Goal: Information Seeking & Learning: Check status

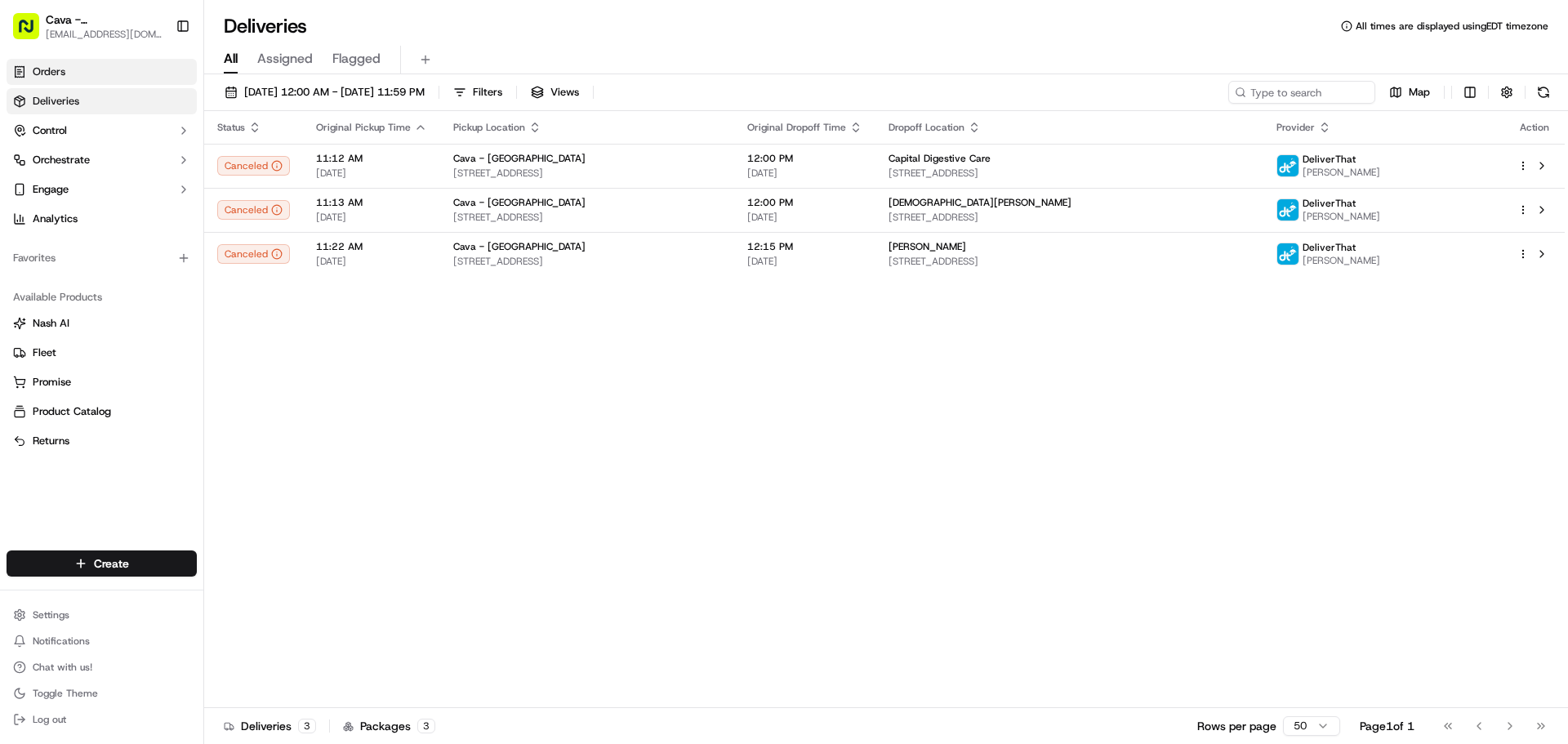
click at [118, 63] on link "Orders" at bounding box center [102, 72] width 190 height 26
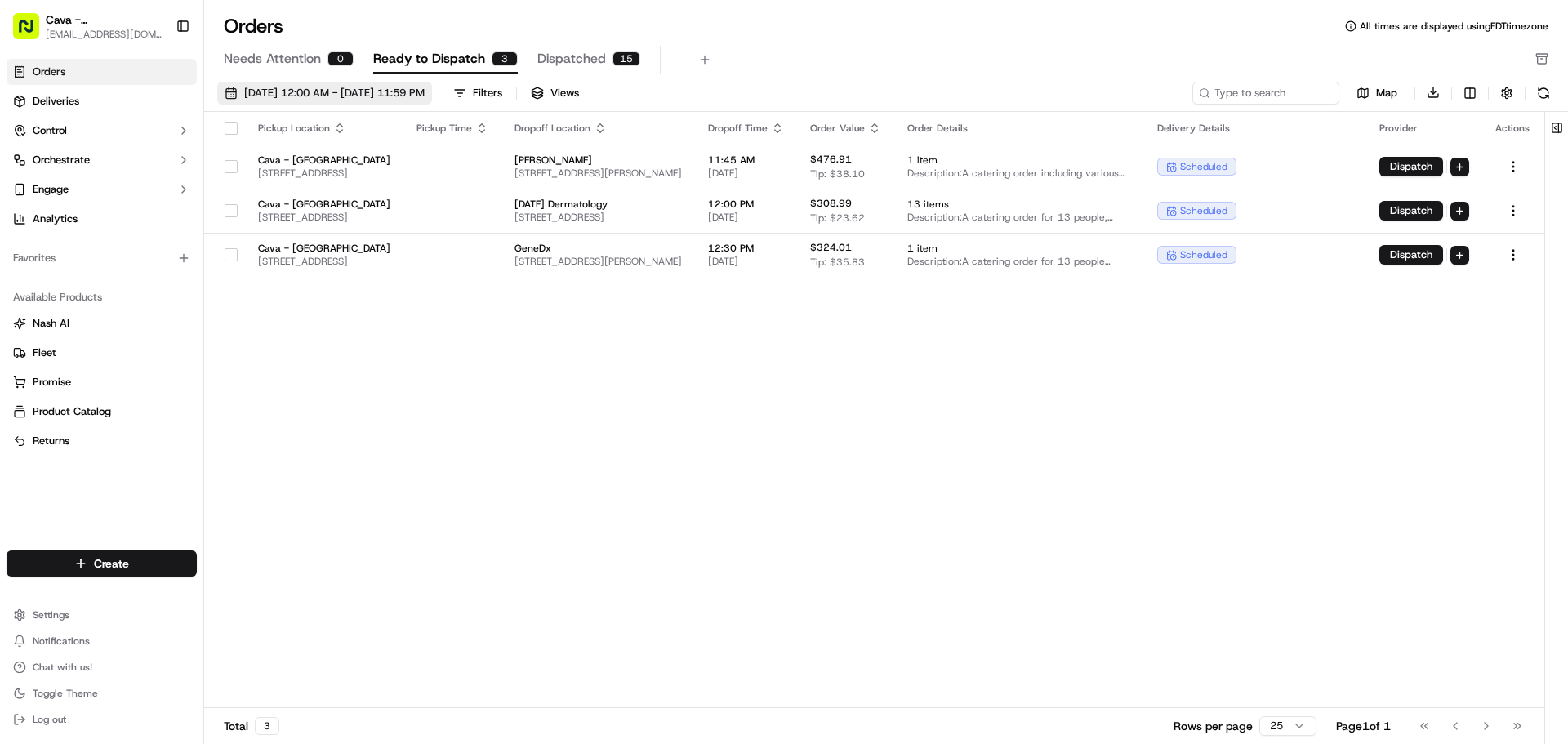
click at [313, 88] on span "09/01/2025 12:00 AM - 09/30/2025 11:59 PM" at bounding box center [334, 93] width 180 height 15
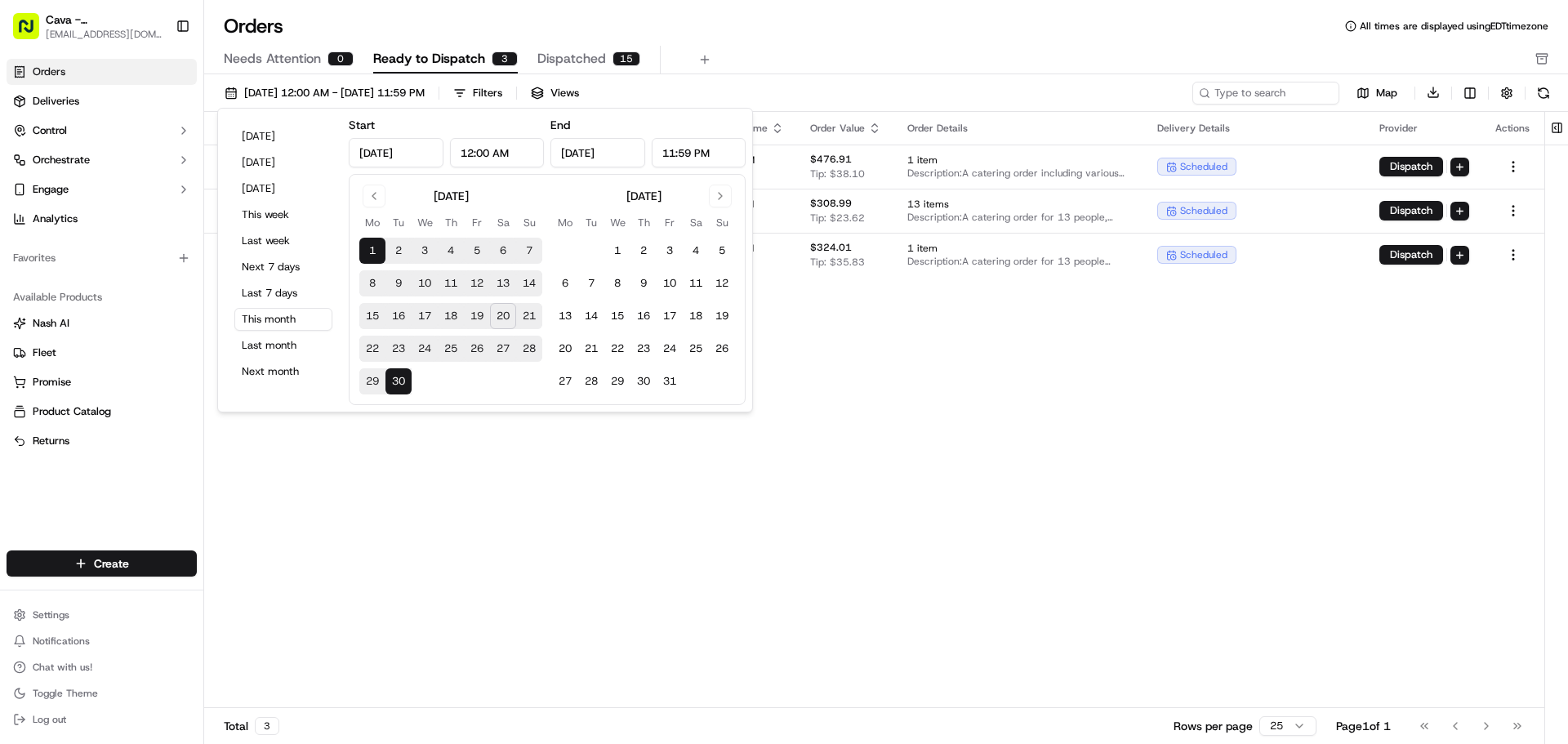
click at [557, 452] on div "Pickup Location Pickup Time Dropoff Location Dropoff Time Order Value Order Det…" at bounding box center [874, 410] width 1341 height 597
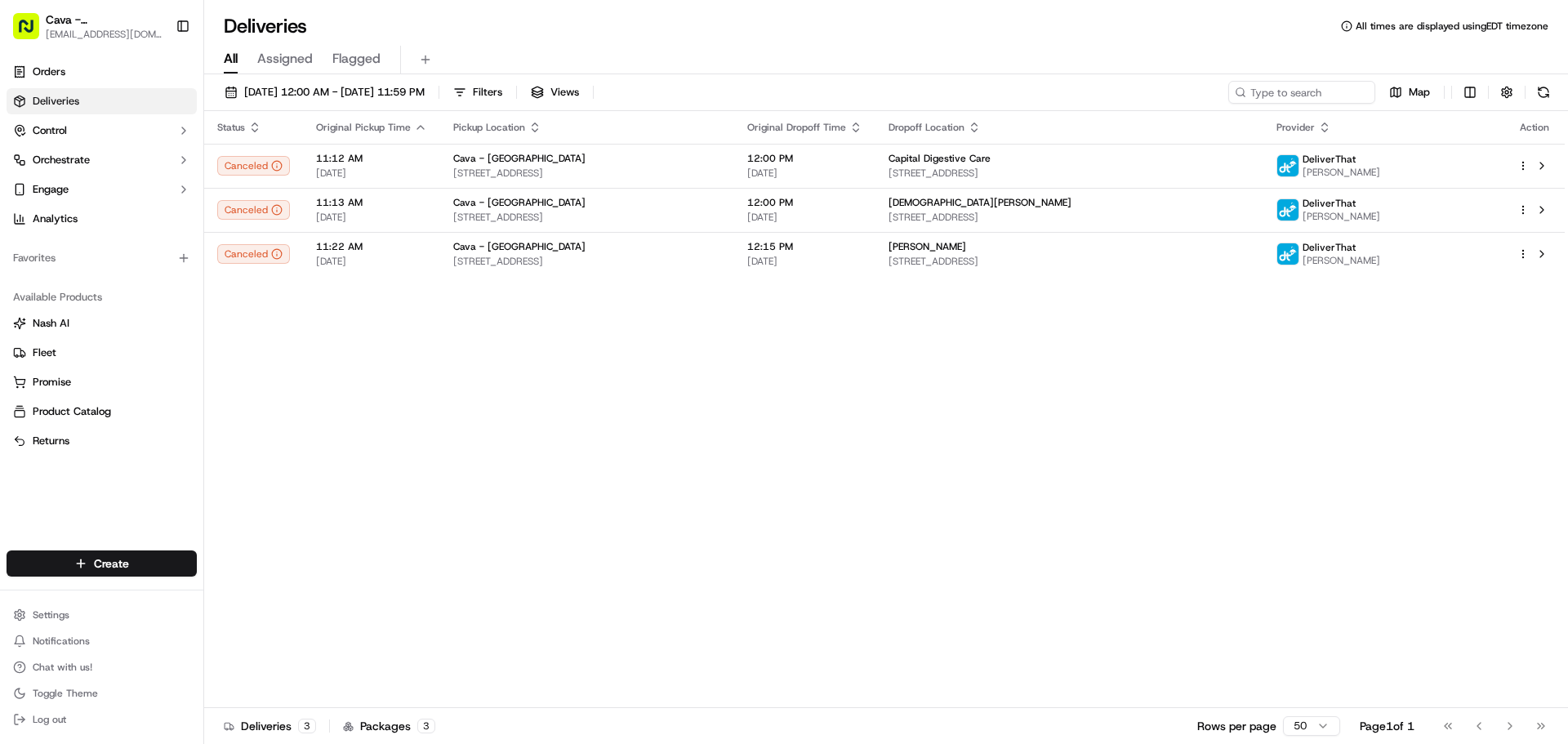
click at [99, 85] on ul "Orders Deliveries Control Orchestrate Engage Analytics" at bounding box center [102, 145] width 190 height 173
click at [74, 55] on div "Orders Deliveries Control Orchestrate Engage Analytics" at bounding box center [102, 146] width 203 height 187
click at [103, 76] on link "Orders" at bounding box center [102, 72] width 190 height 26
click at [349, 95] on span "[DATE] 12:00 AM - [DATE] 11:59 PM" at bounding box center [334, 92] width 180 height 15
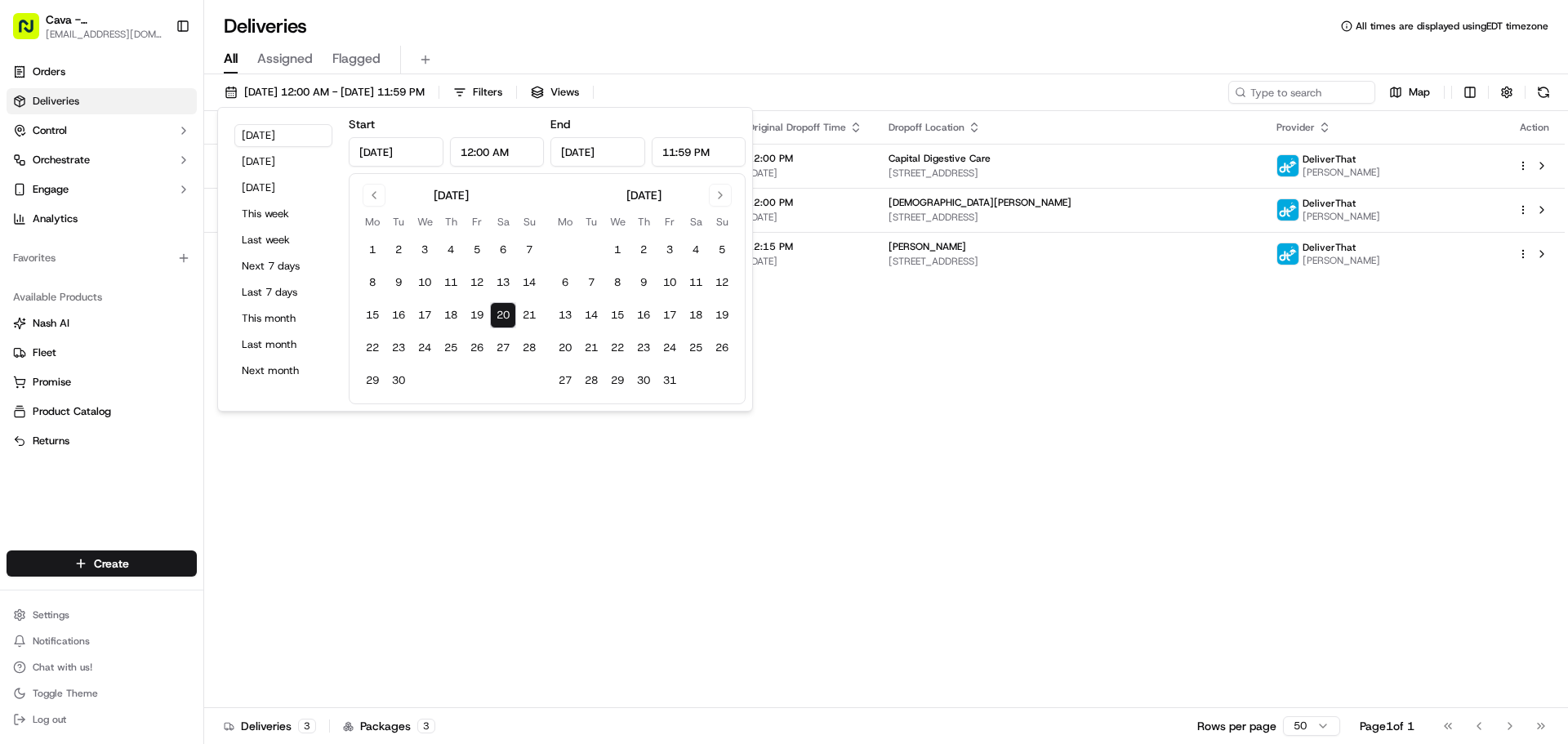
click at [506, 309] on button "20" at bounding box center [503, 315] width 26 height 26
click at [1153, 539] on div "Status Original Pickup Time Pickup Location Original Dropoff Time Dropoff Locat…" at bounding box center [884, 409] width 1361 height 597
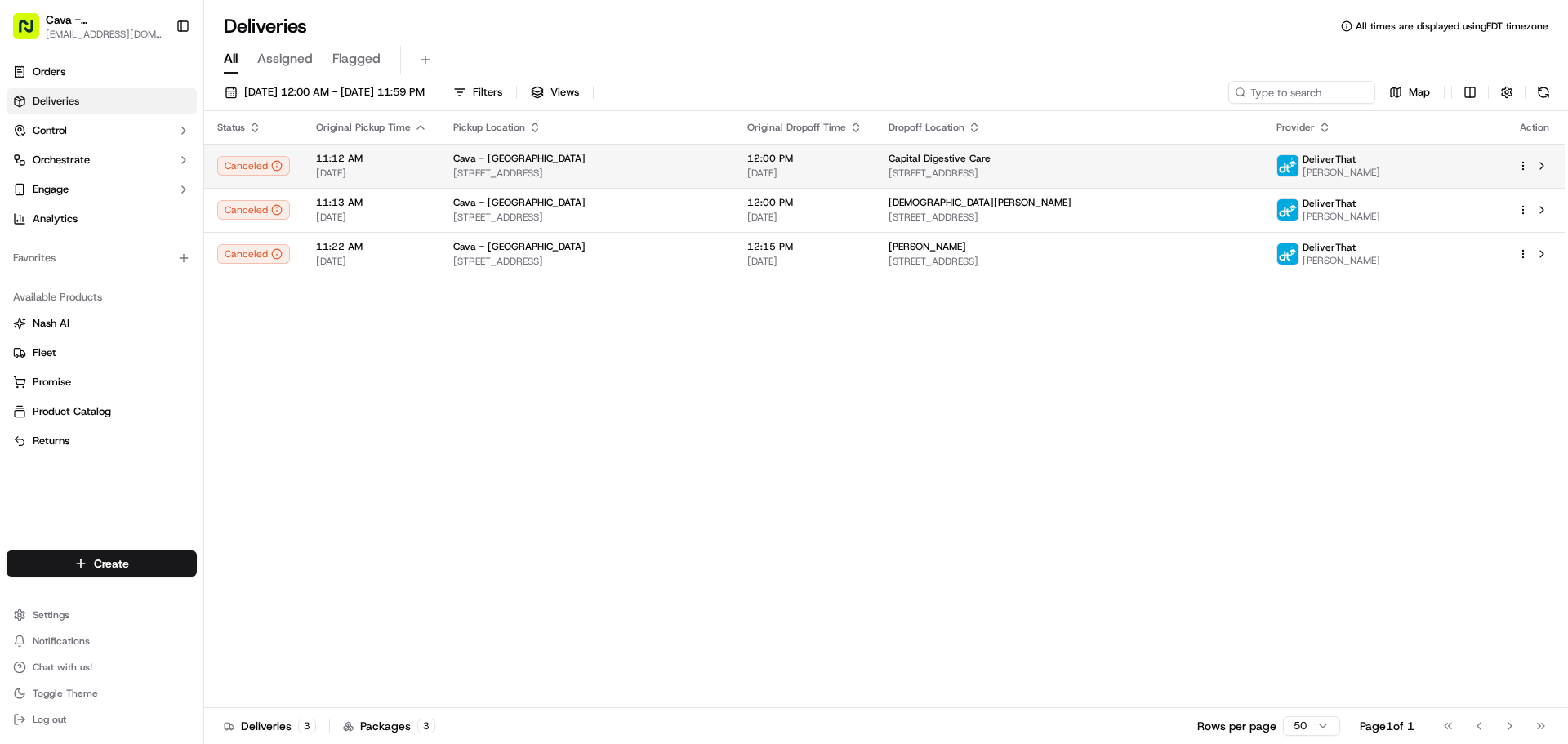
click at [1355, 158] on span "DeliverThat" at bounding box center [1329, 159] width 53 height 13
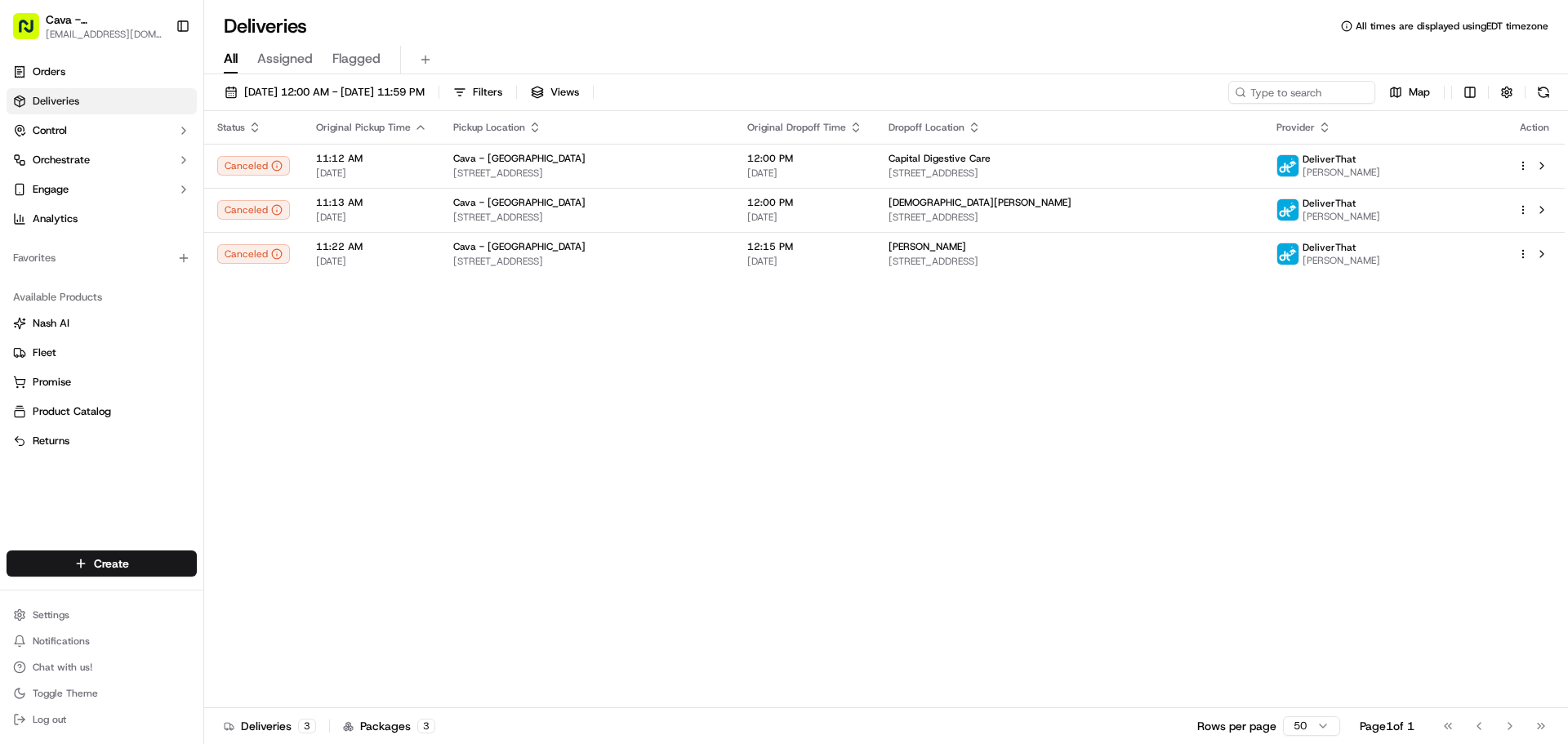
click at [1080, 65] on div "All Assigned Flagged" at bounding box center [886, 60] width 1364 height 29
click at [499, 31] on div "Deliveries All times are displayed using EDT timezone" at bounding box center [886, 26] width 1364 height 26
click at [738, 42] on div "All Assigned Flagged" at bounding box center [886, 56] width 1364 height 35
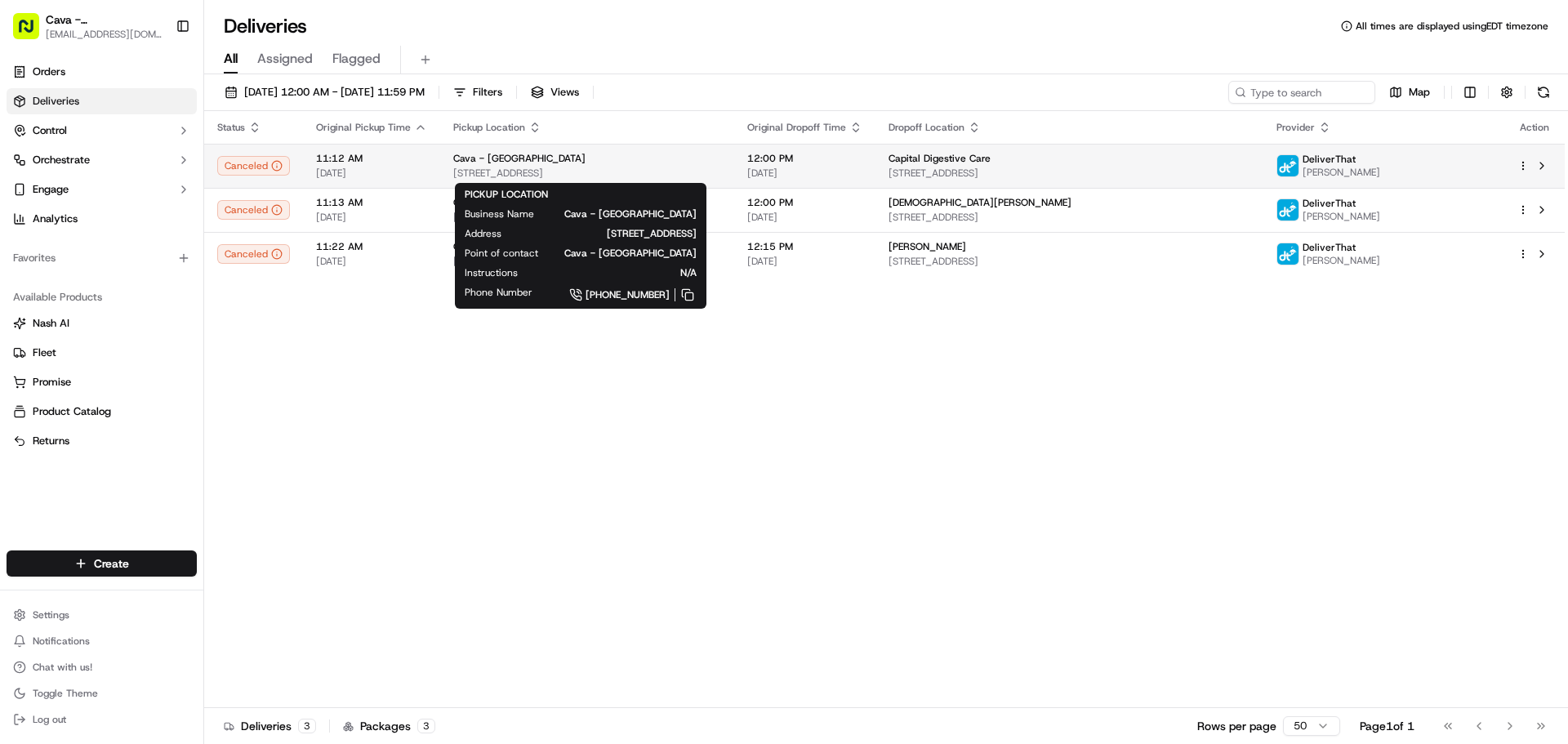
click at [588, 177] on span "[STREET_ADDRESS]" at bounding box center [588, 173] width 268 height 13
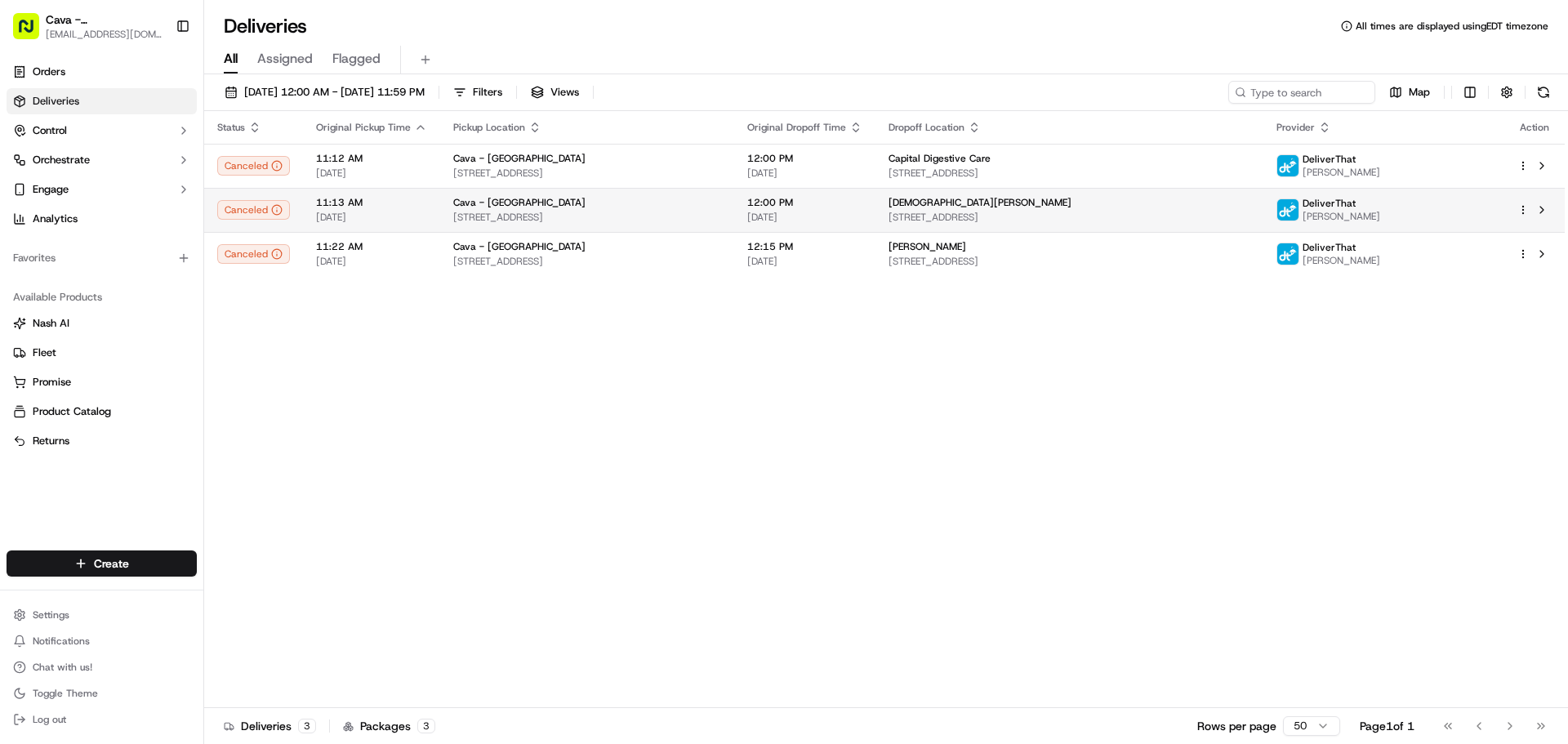
click at [858, 213] on span "[DATE]" at bounding box center [805, 217] width 115 height 13
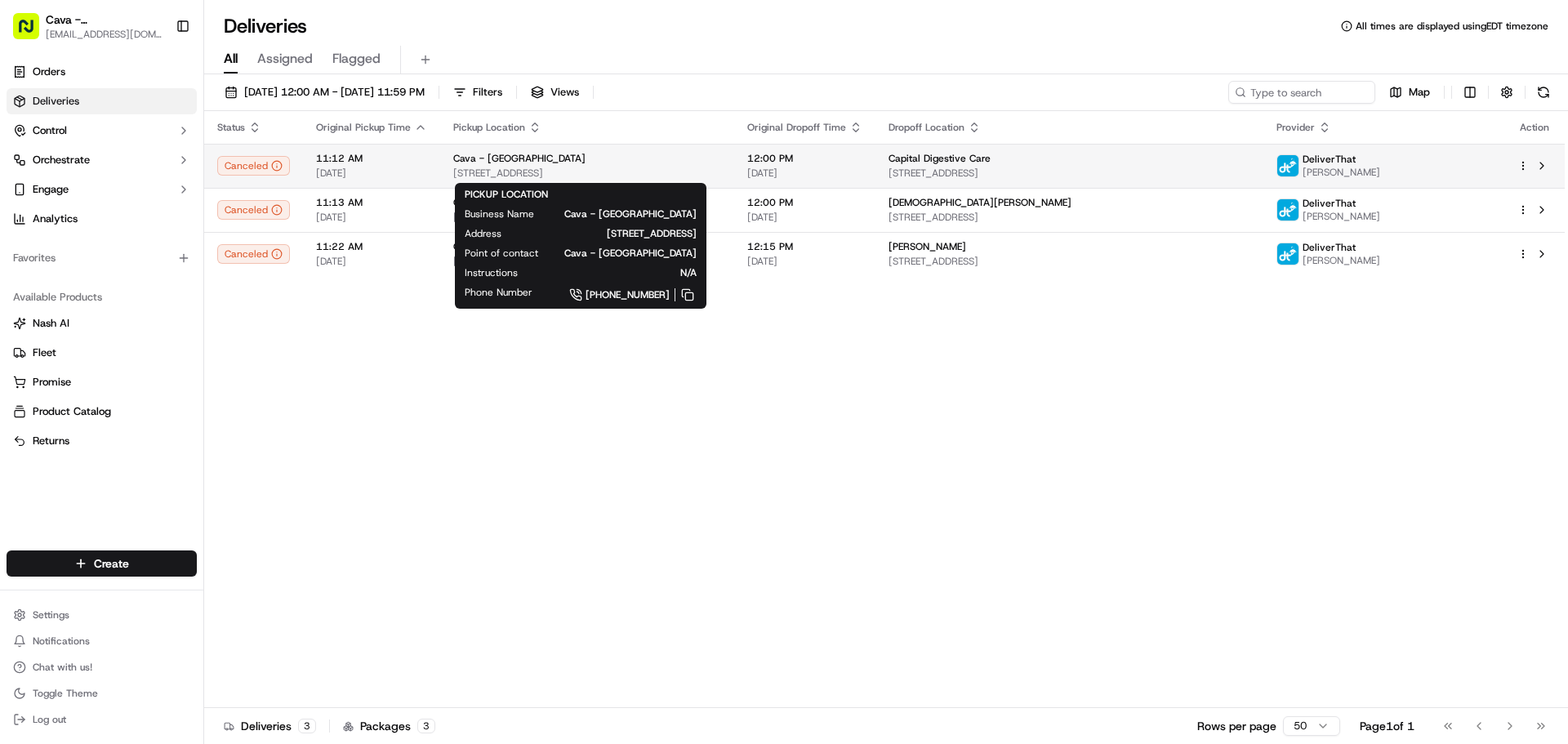
click at [672, 167] on span "[STREET_ADDRESS]" at bounding box center [588, 173] width 268 height 13
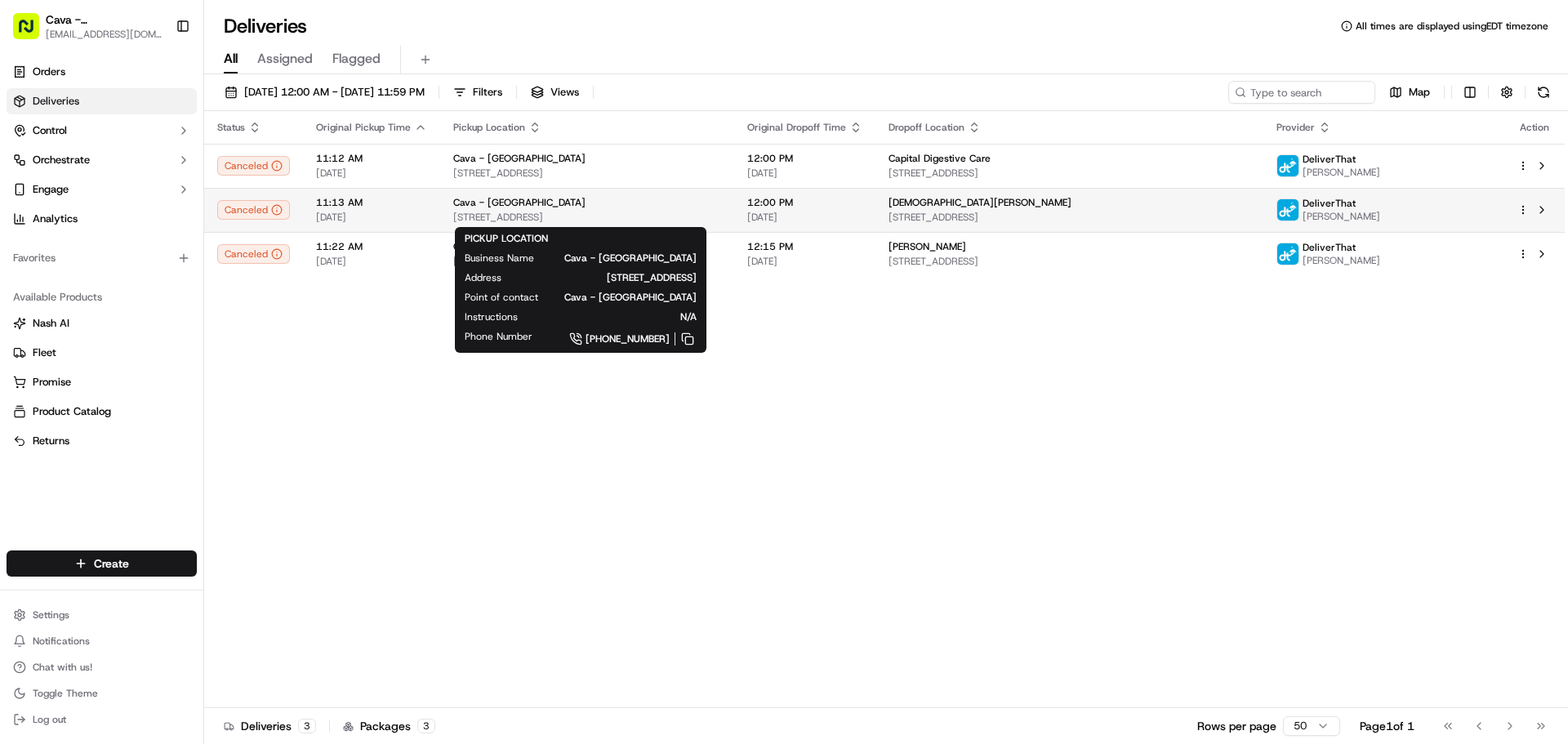
click at [660, 207] on div "Cava - [GEOGRAPHIC_DATA]" at bounding box center [588, 202] width 268 height 13
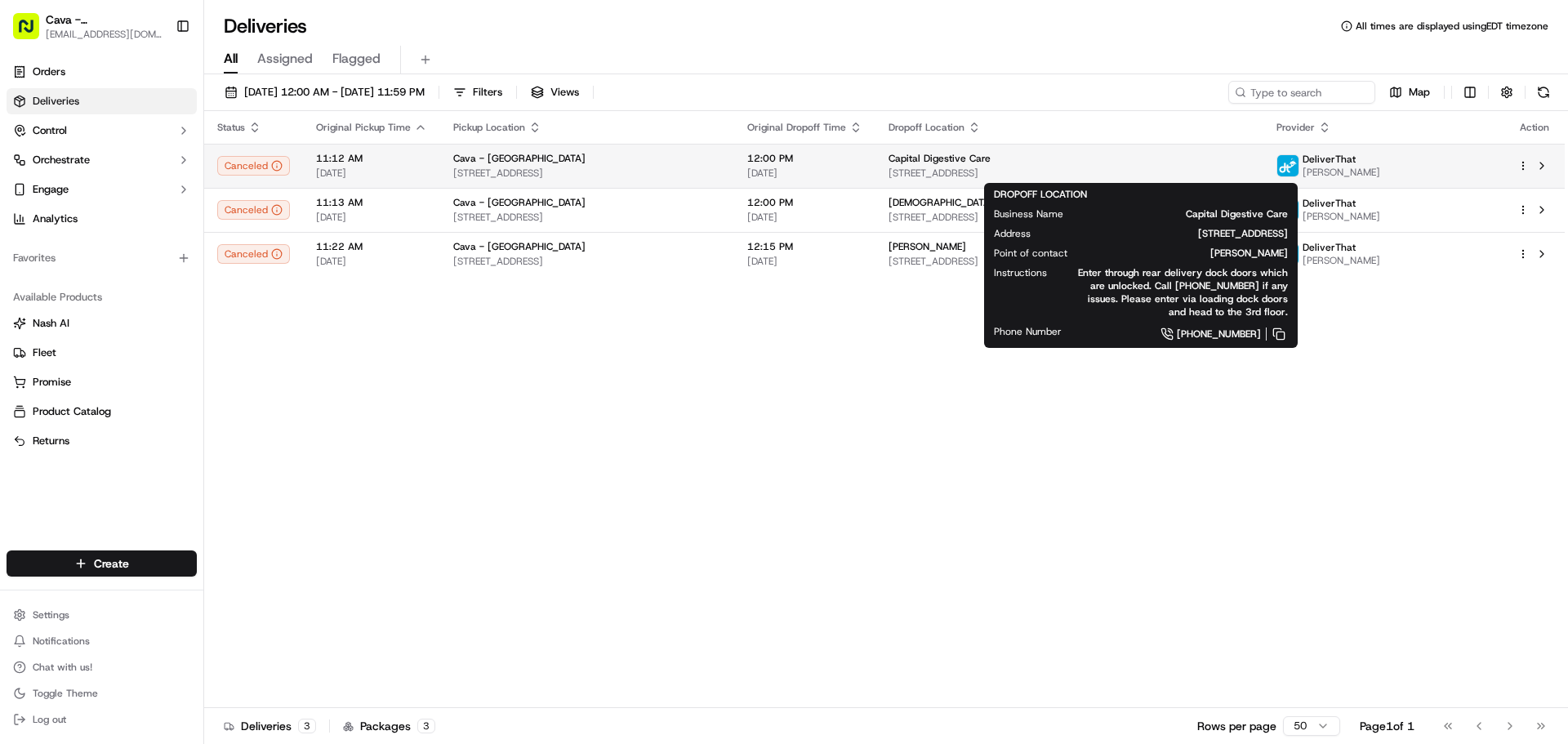
click at [1084, 160] on div "Capital Digestive Care" at bounding box center [1070, 158] width 362 height 13
click at [1047, 177] on span "[STREET_ADDRESS]" at bounding box center [1070, 173] width 362 height 13
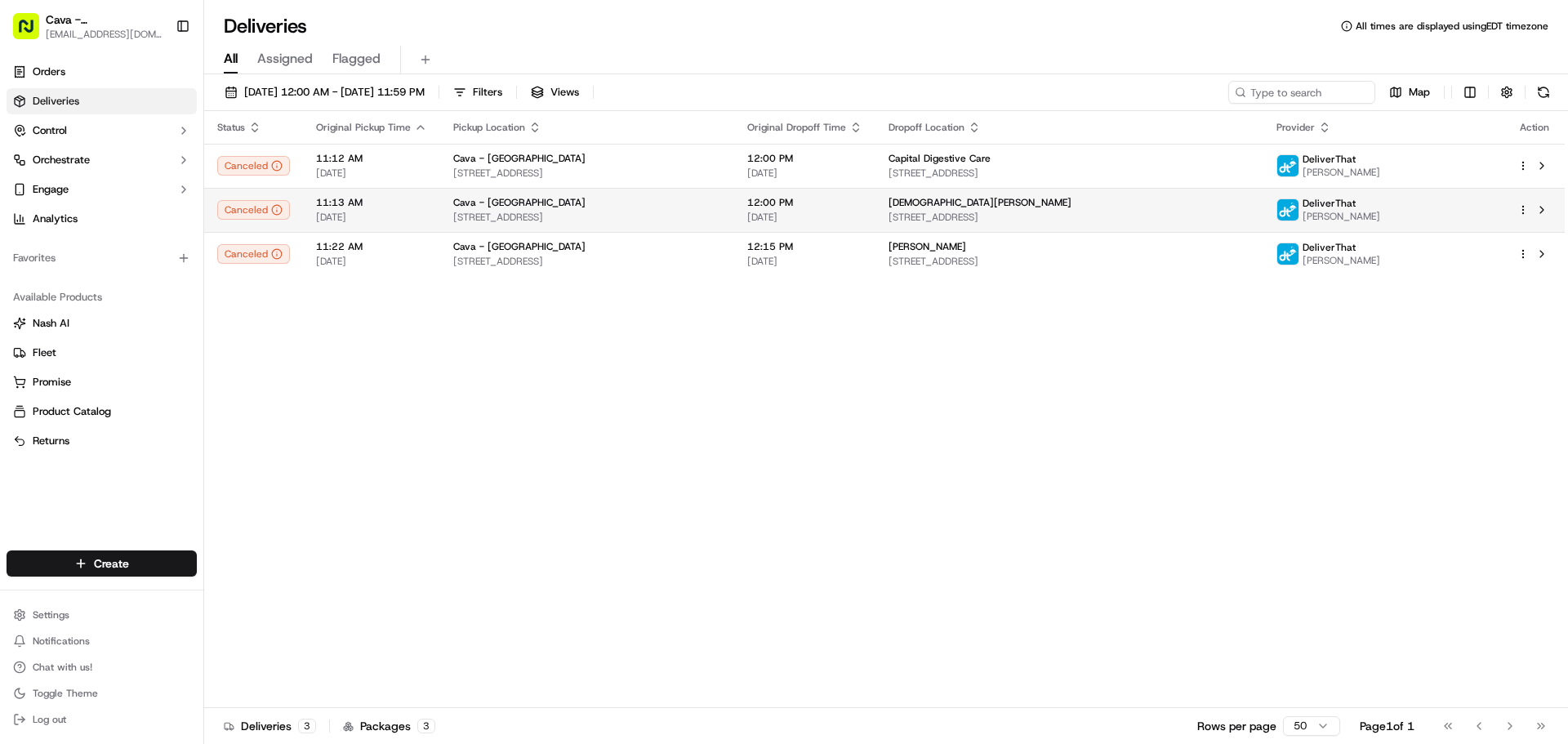
click at [976, 219] on span "[STREET_ADDRESS]" at bounding box center [1070, 217] width 362 height 13
click at [978, 213] on span "[STREET_ADDRESS]" at bounding box center [1070, 217] width 362 height 13
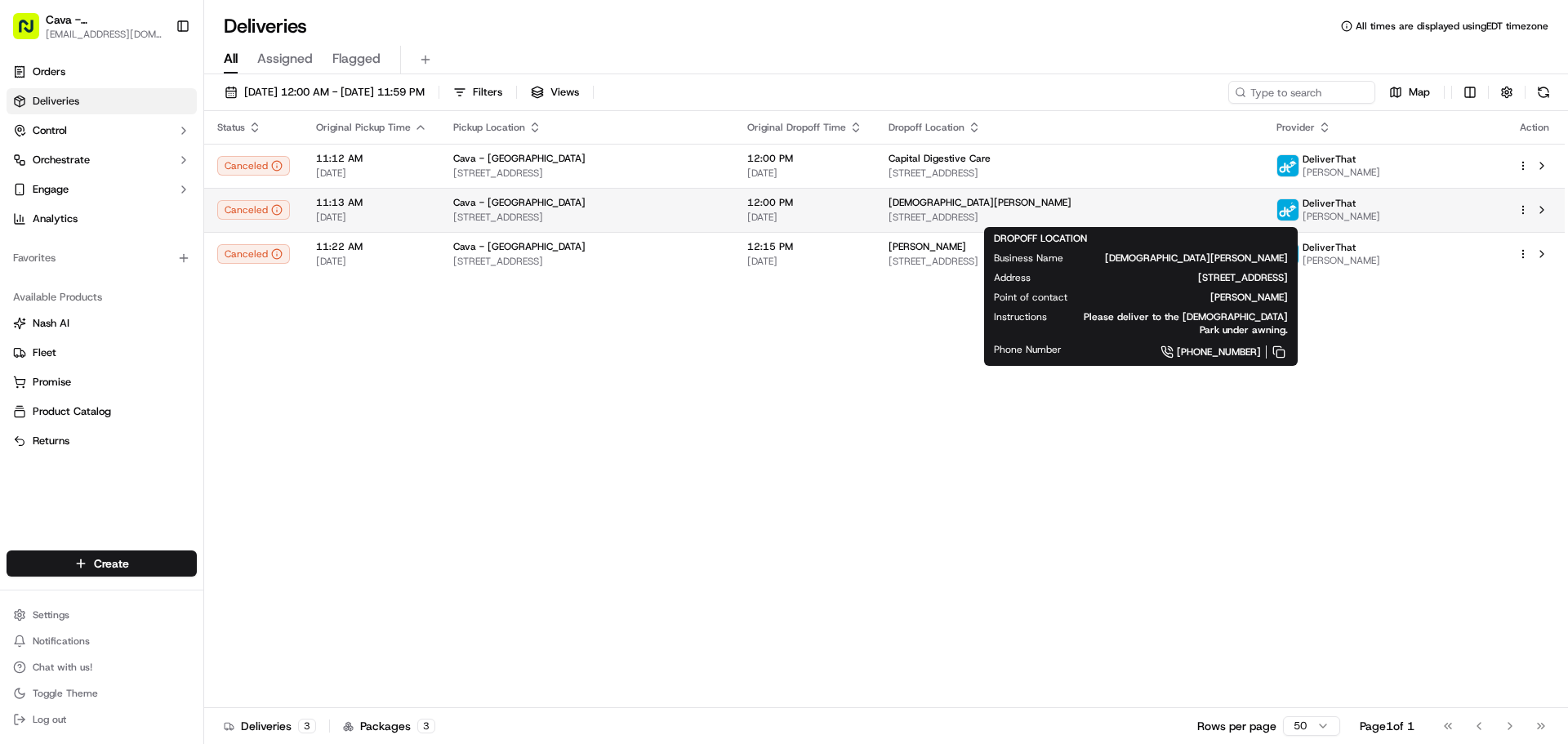
click at [1051, 216] on span "[STREET_ADDRESS]" at bounding box center [1070, 217] width 362 height 13
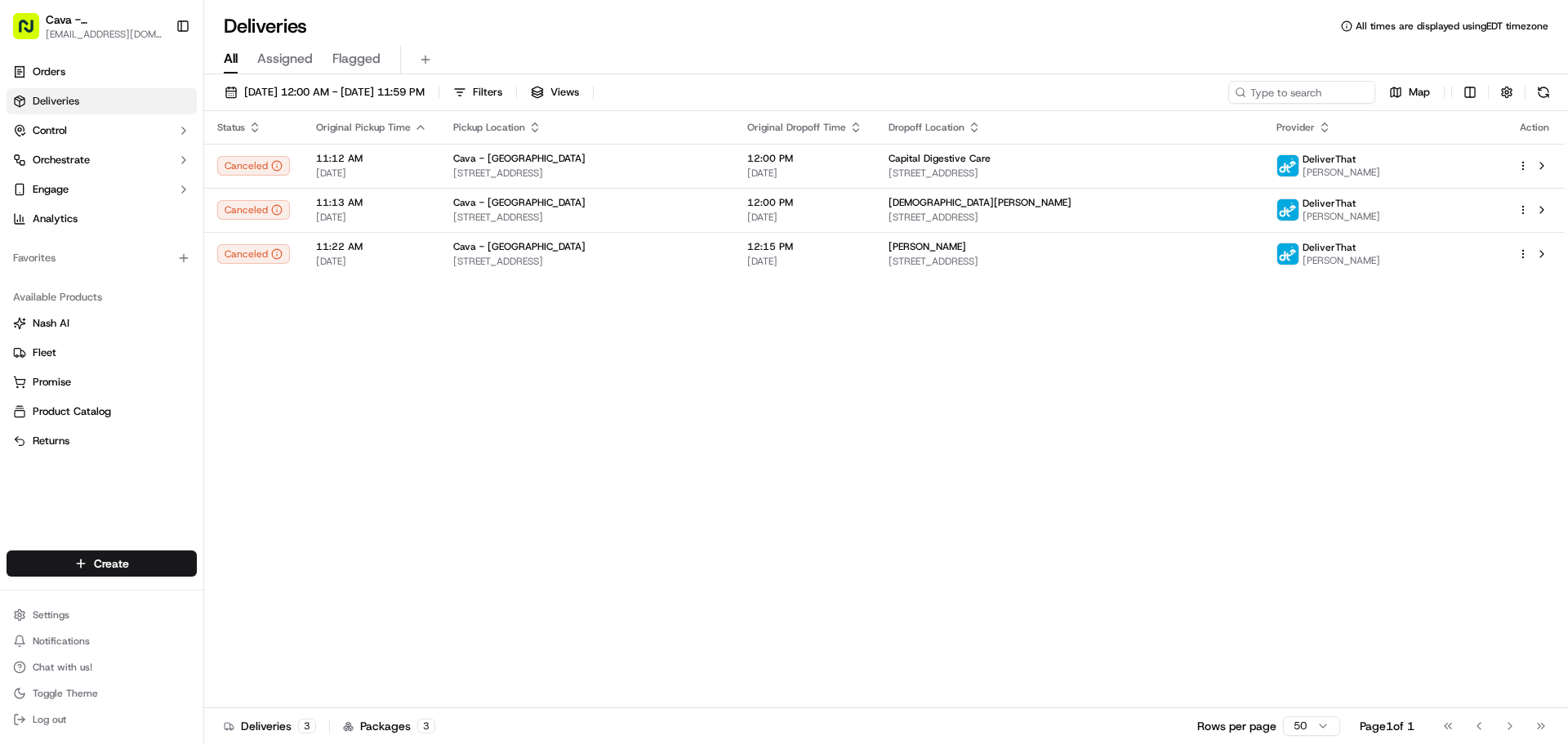
click at [834, 370] on div "Status Original Pickup Time Pickup Location Original Dropoff Time Dropoff Locat…" at bounding box center [884, 409] width 1361 height 597
